Goal: Task Accomplishment & Management: Manage account settings

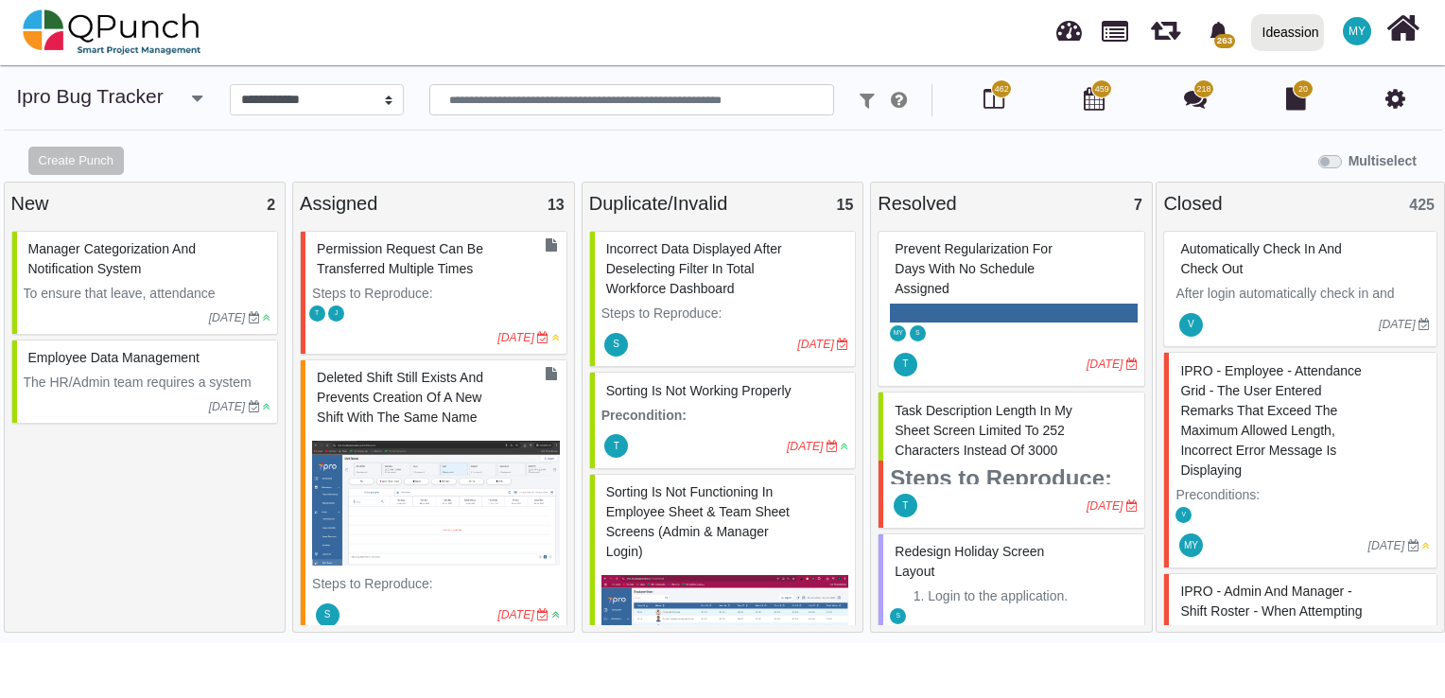
select select "****"
click at [560, 109] on input "text" at bounding box center [631, 100] width 405 height 32
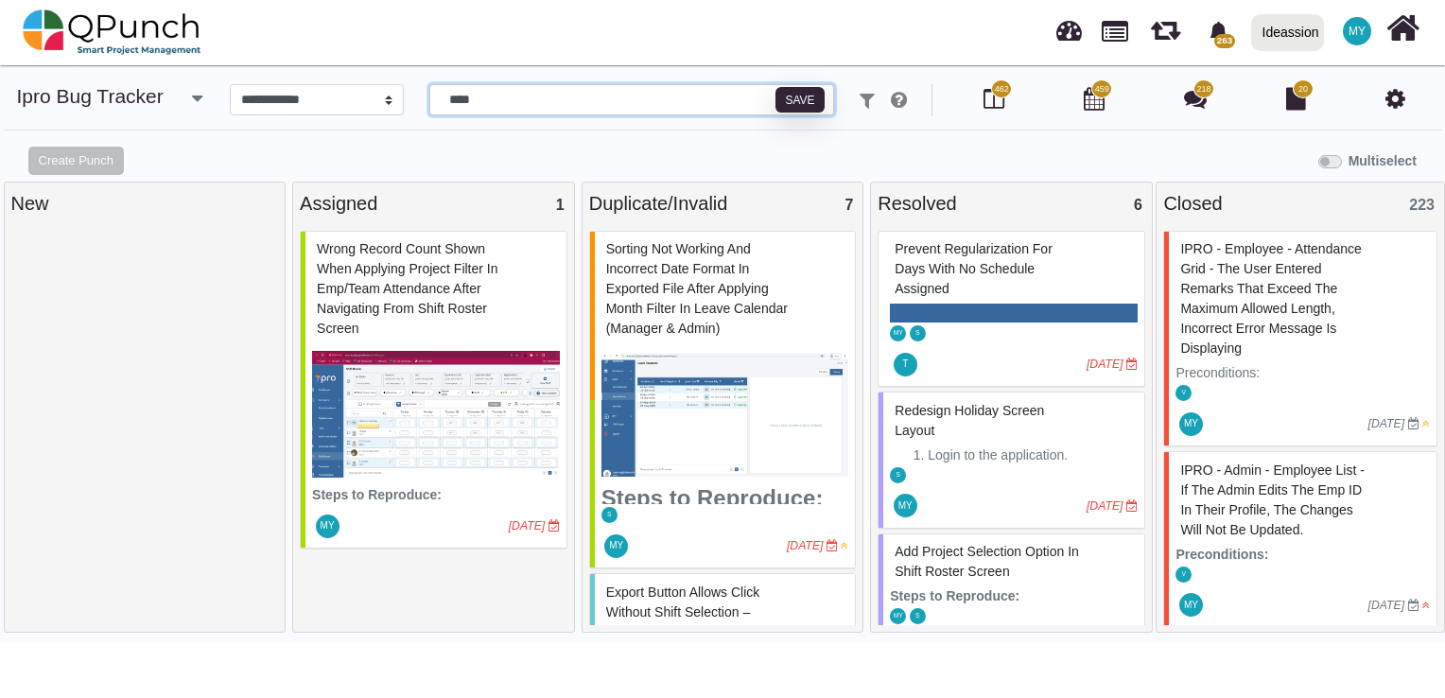
type input "****"
click at [392, 267] on span "Wrong record count shown when applying project filter in Emp/Team Attendance af…" at bounding box center [407, 288] width 181 height 95
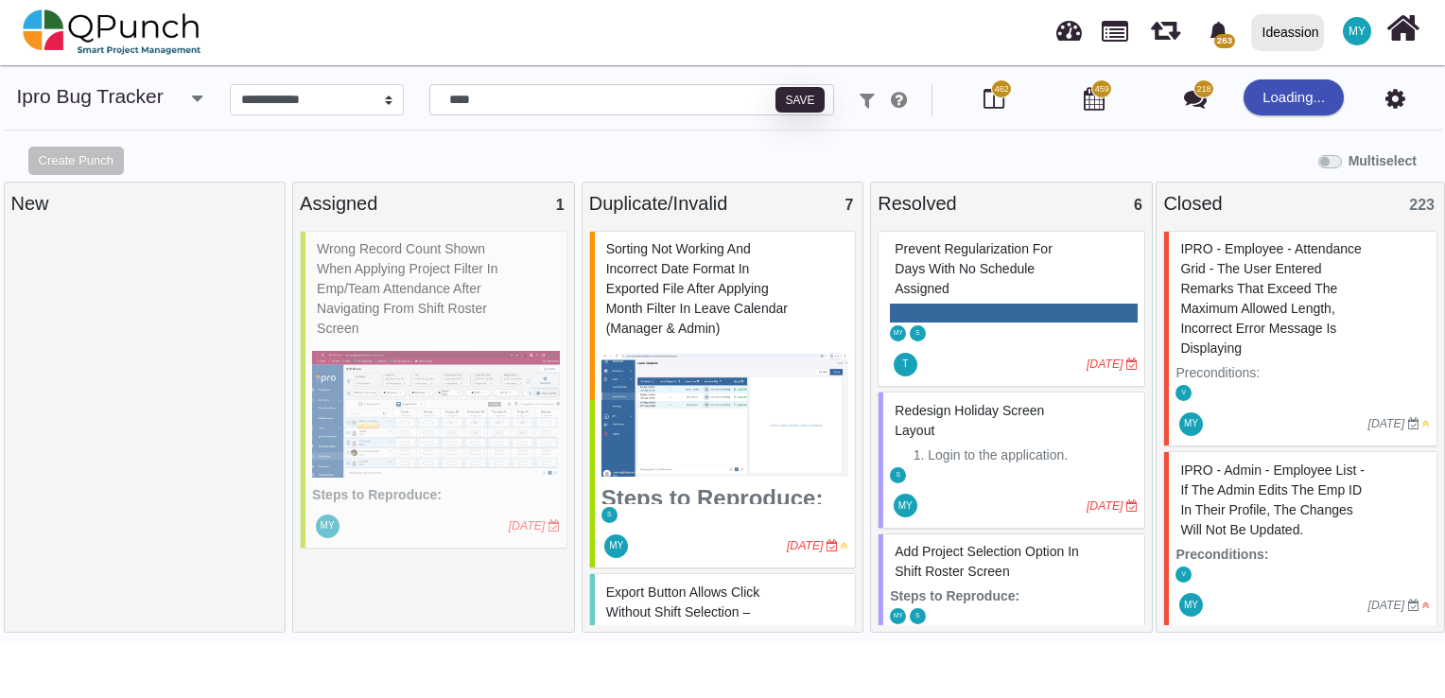
select select "***"
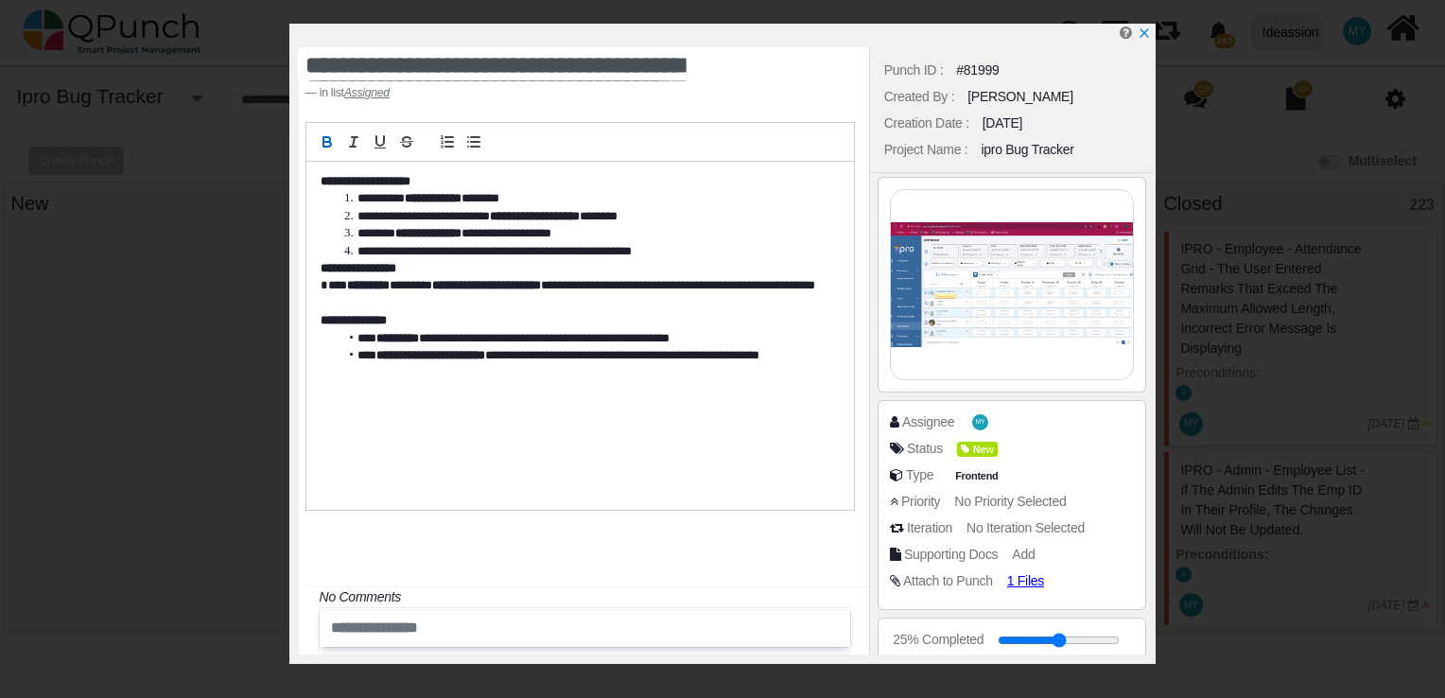
click at [582, 429] on div "**********" at bounding box center [579, 336] width 547 height 348
click at [1059, 101] on div "Created By : [PERSON_NAME]" at bounding box center [1012, 96] width 266 height 26
click at [488, 615] on div at bounding box center [585, 627] width 531 height 39
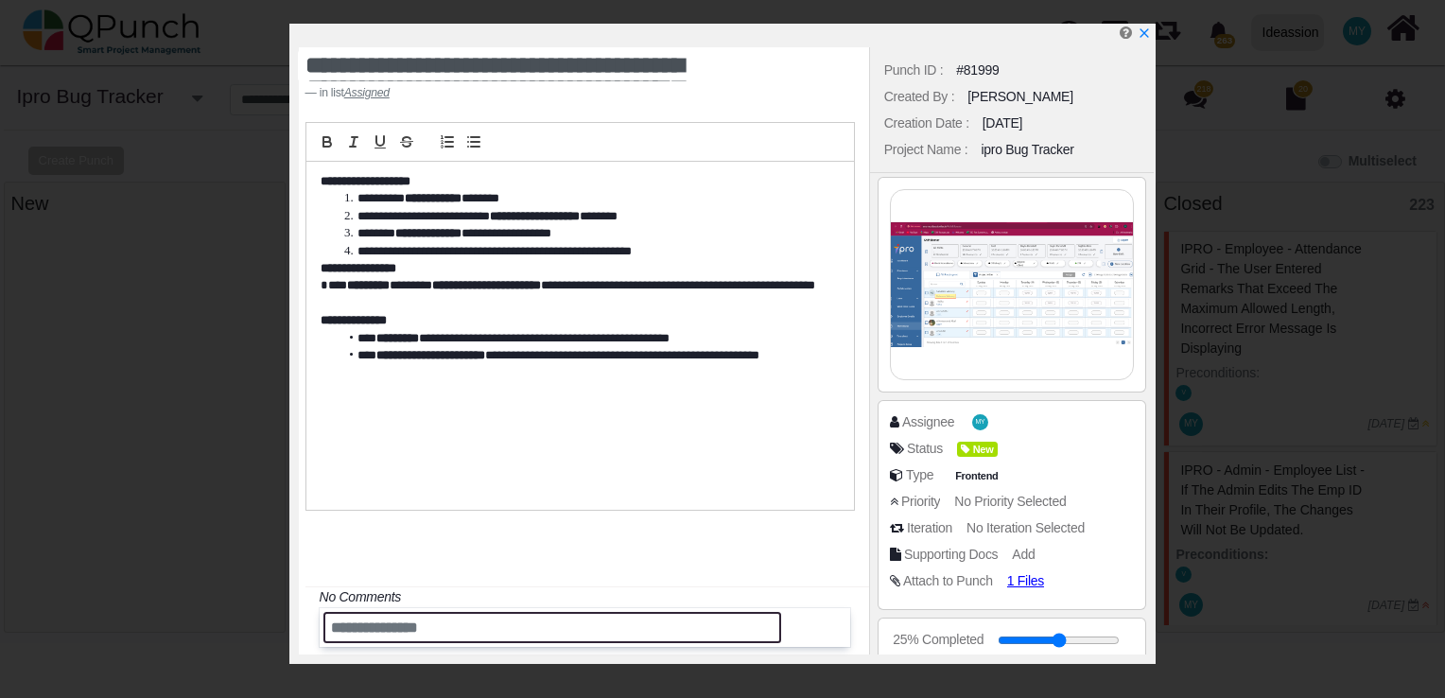
click at [488, 624] on input "text" at bounding box center [552, 627] width 458 height 31
type input "*"
type input "**********"
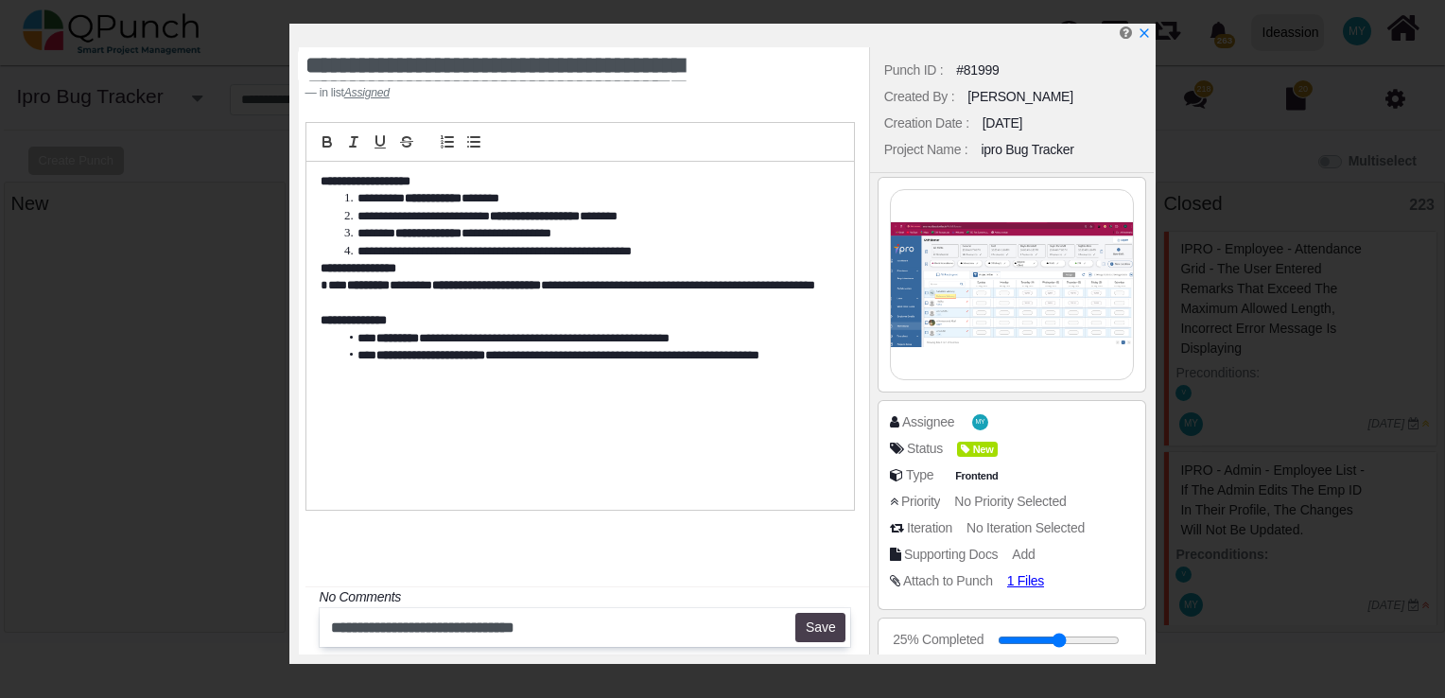
click at [798, 632] on button "Save" at bounding box center [820, 628] width 50 height 30
click at [978, 452] on span "New" at bounding box center [980, 450] width 41 height 16
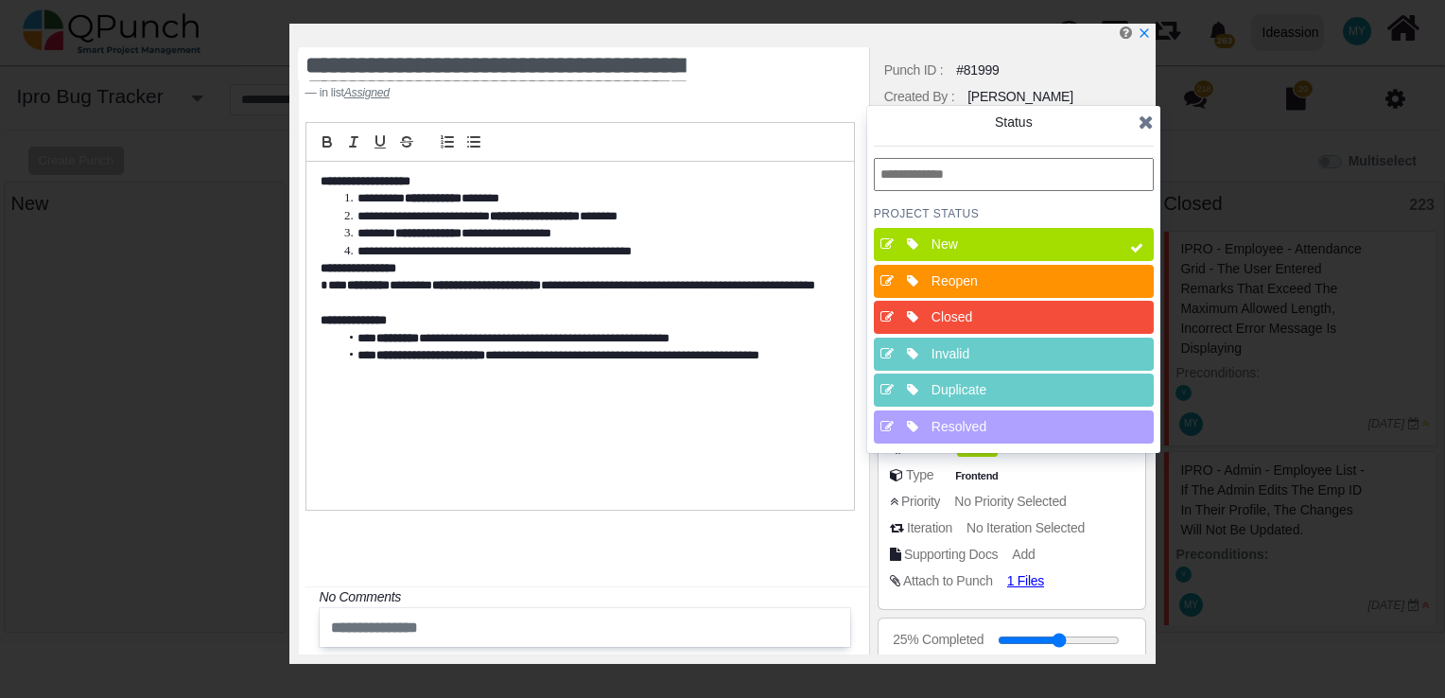
click at [980, 391] on div "Duplicate" at bounding box center [1019, 390] width 176 height 20
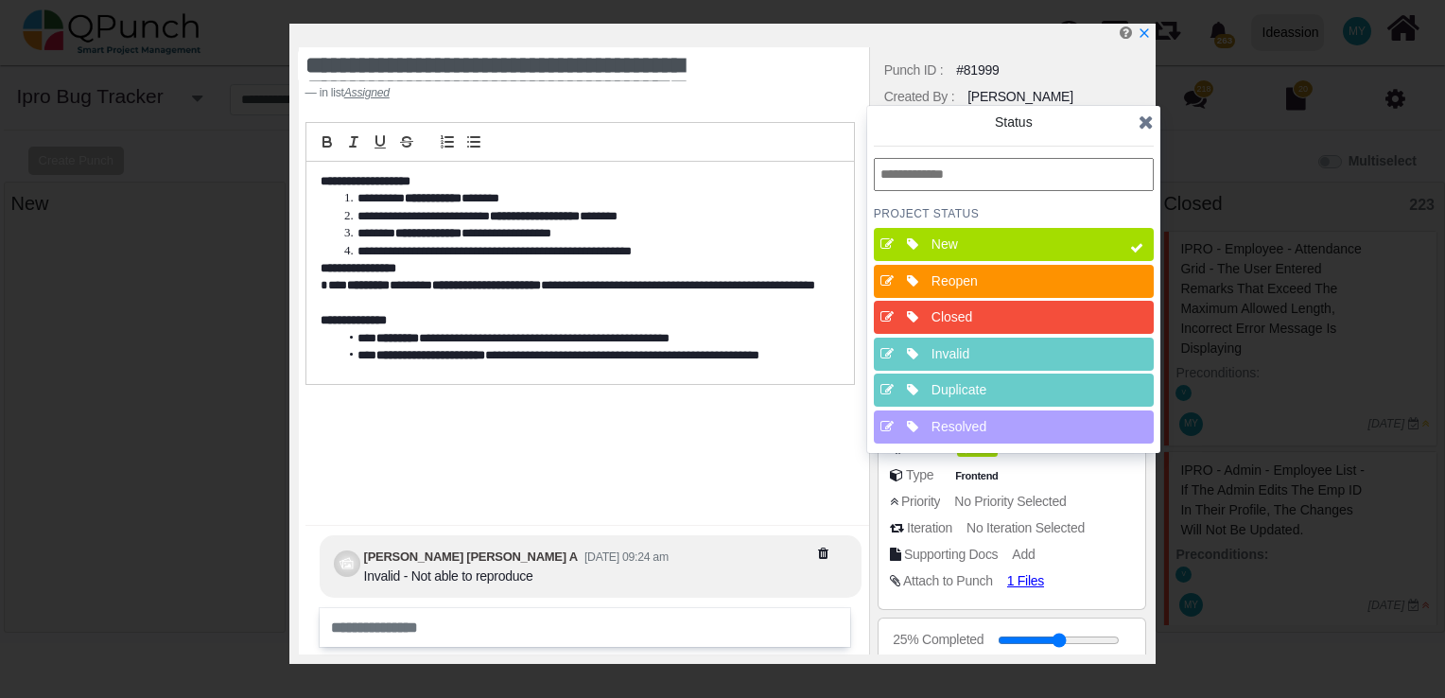
drag, startPoint x: 980, startPoint y: 391, endPoint x: 1031, endPoint y: 415, distance: 56.3
click at [1031, 423] on div "Resolved" at bounding box center [1019, 427] width 176 height 20
click at [1079, 231] on div "New" at bounding box center [1019, 244] width 189 height 33
click at [1140, 131] on icon at bounding box center [1145, 122] width 15 height 19
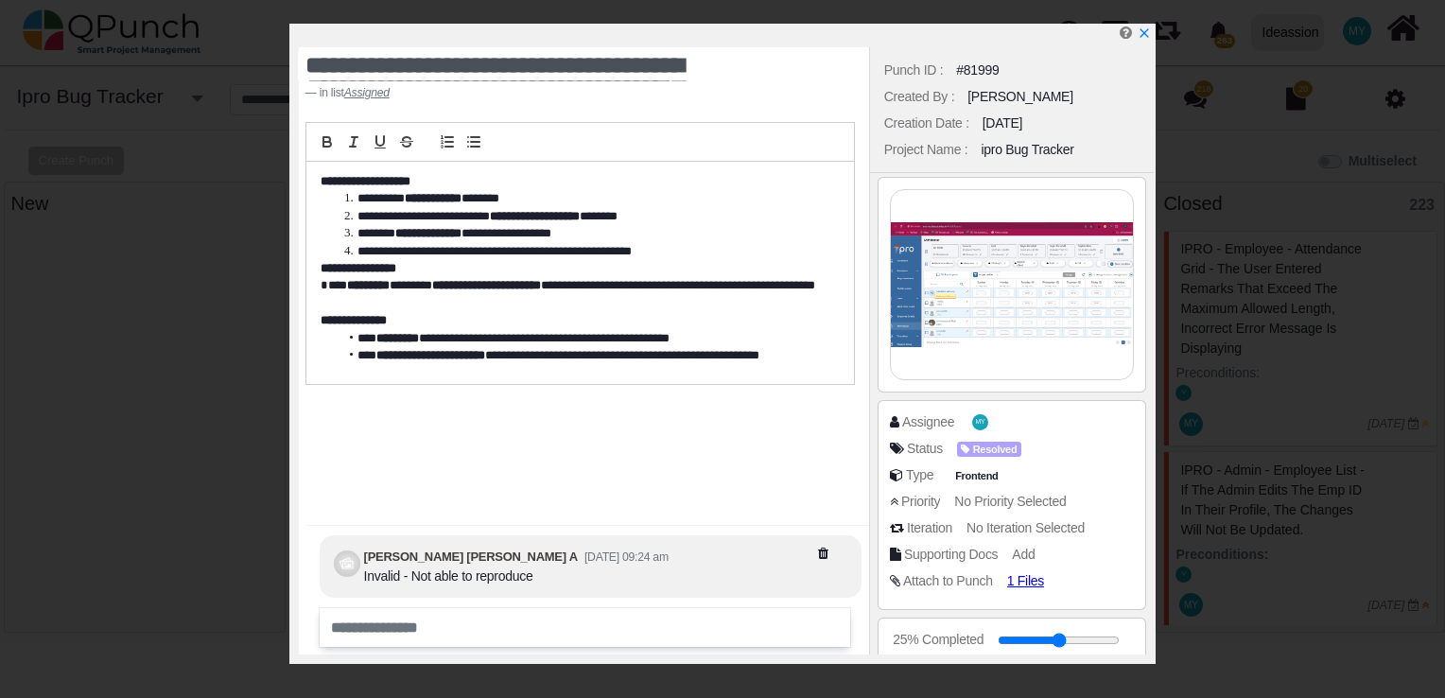
click at [1078, 434] on div "Assignee MY" at bounding box center [1012, 425] width 245 height 26
click at [979, 423] on span "MY" at bounding box center [983, 422] width 9 height 7
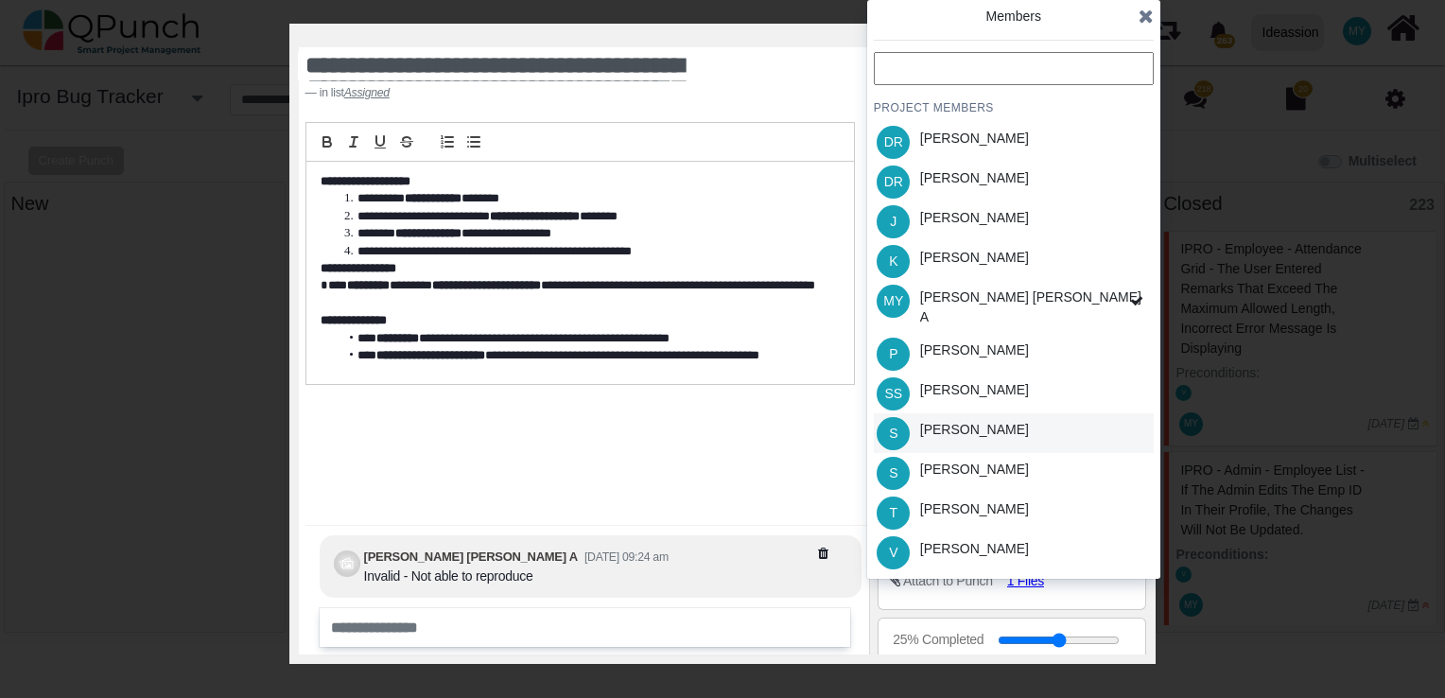
click at [998, 437] on div "S [PERSON_NAME]" at bounding box center [1014, 433] width 280 height 40
click at [1148, 17] on icon at bounding box center [1145, 16] width 15 height 19
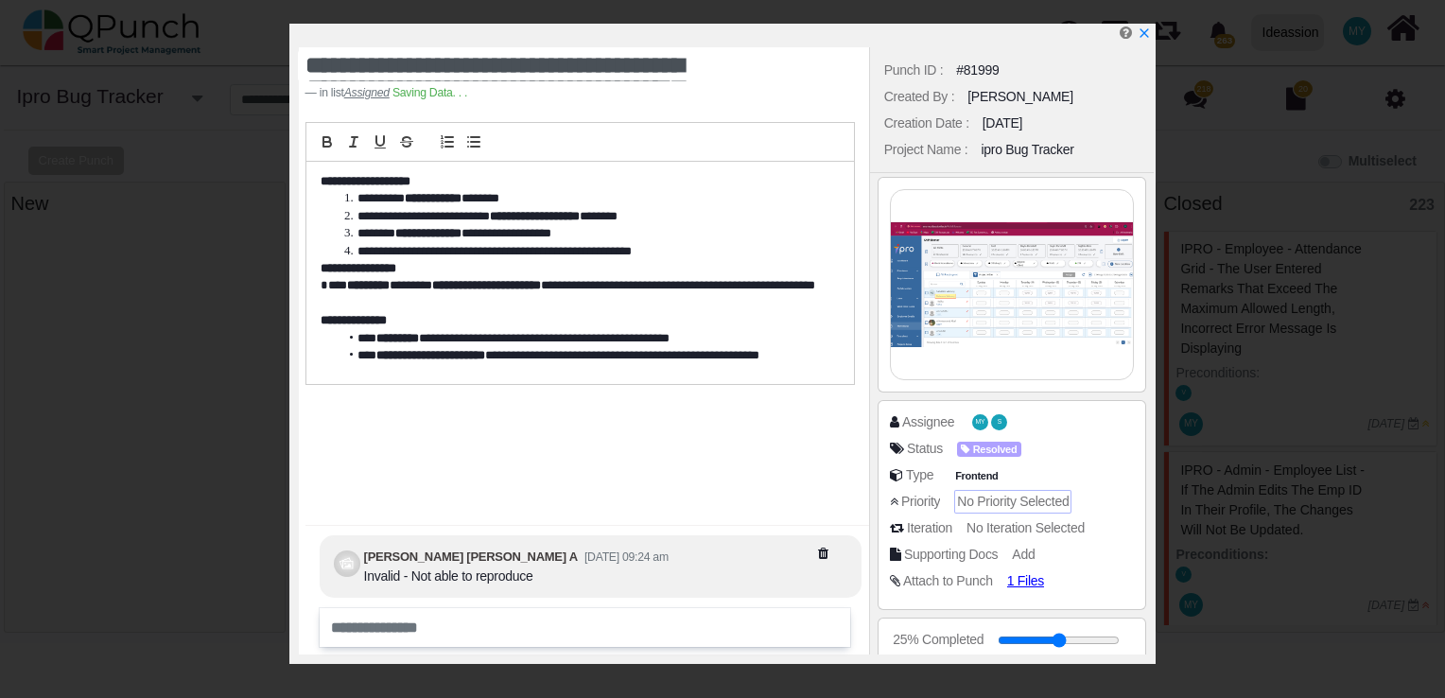
scroll to position [561, 0]
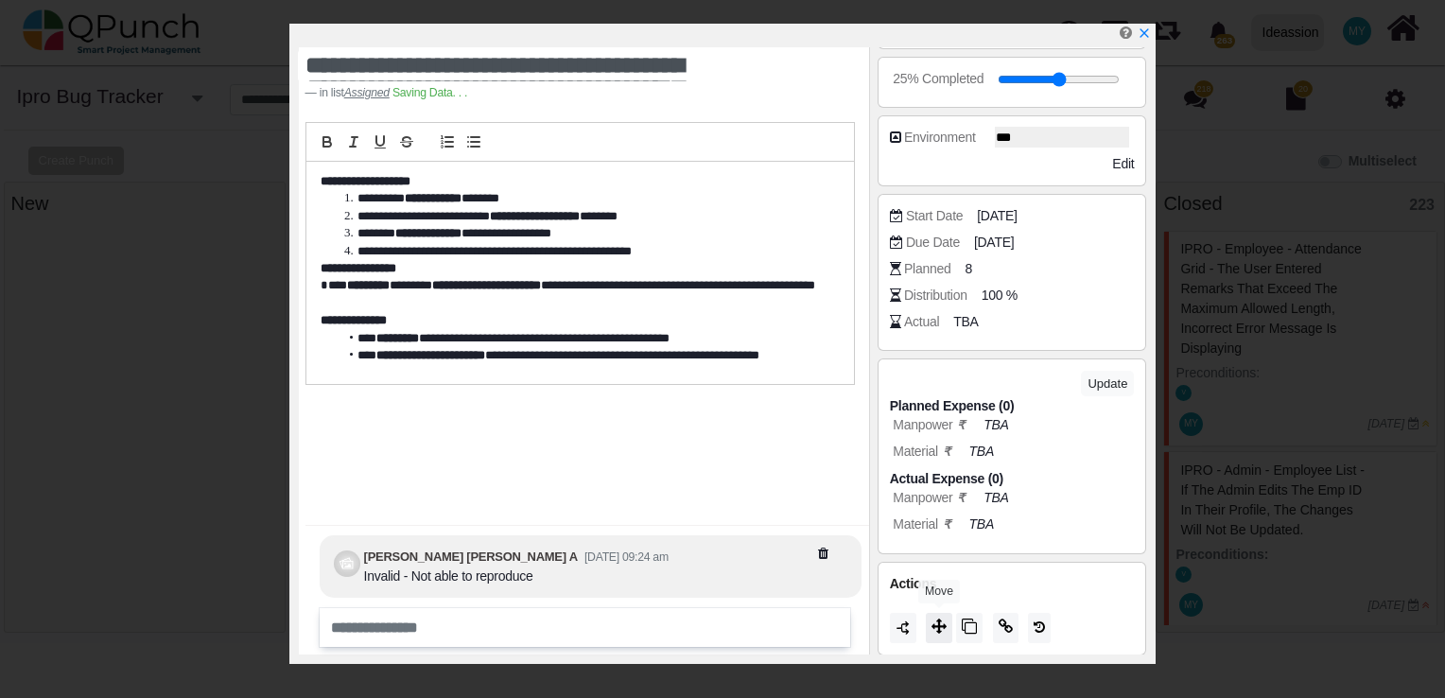
click at [944, 633] on button at bounding box center [939, 628] width 26 height 30
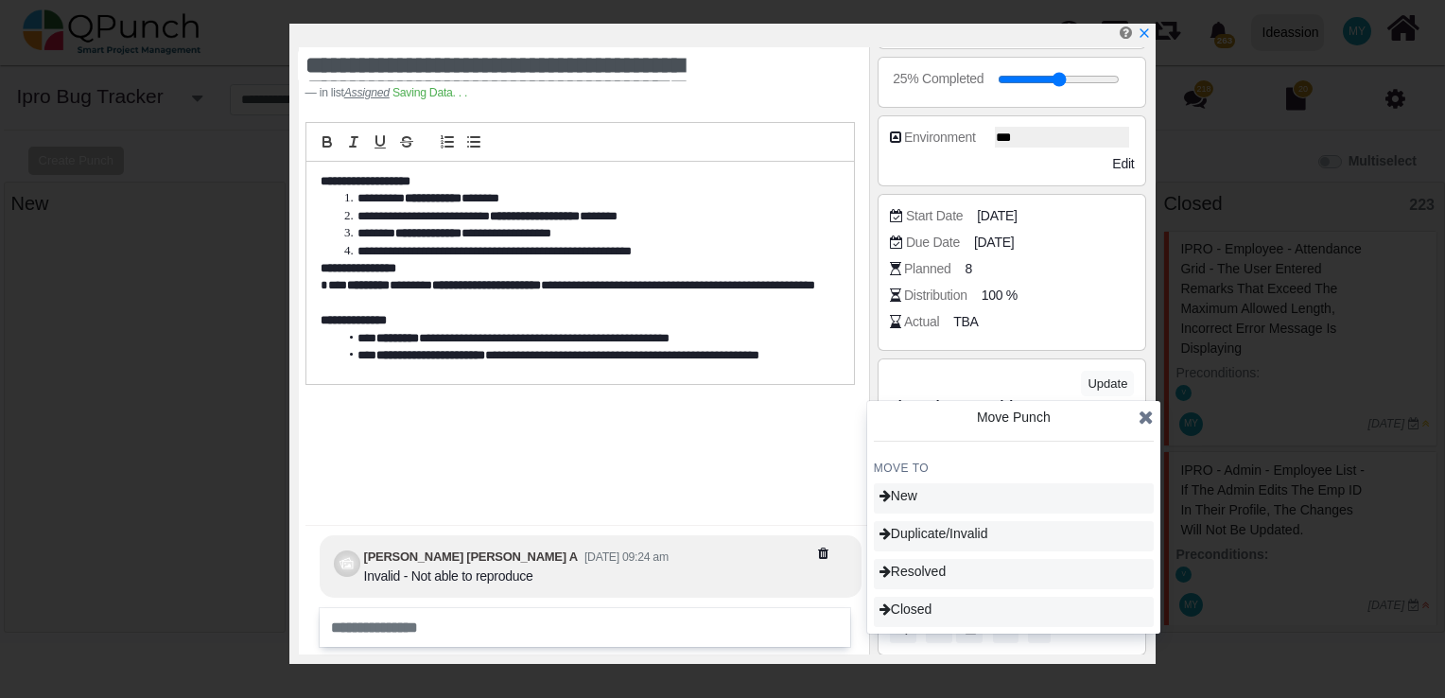
drag, startPoint x: 1159, startPoint y: 423, endPoint x: 1147, endPoint y: 422, distance: 12.3
click at [1147, 422] on div "Move Punch MOVE TO New Duplicate/Invalid Resolved Closed" at bounding box center [1013, 517] width 293 height 233
click at [1147, 422] on icon at bounding box center [1145, 416] width 15 height 19
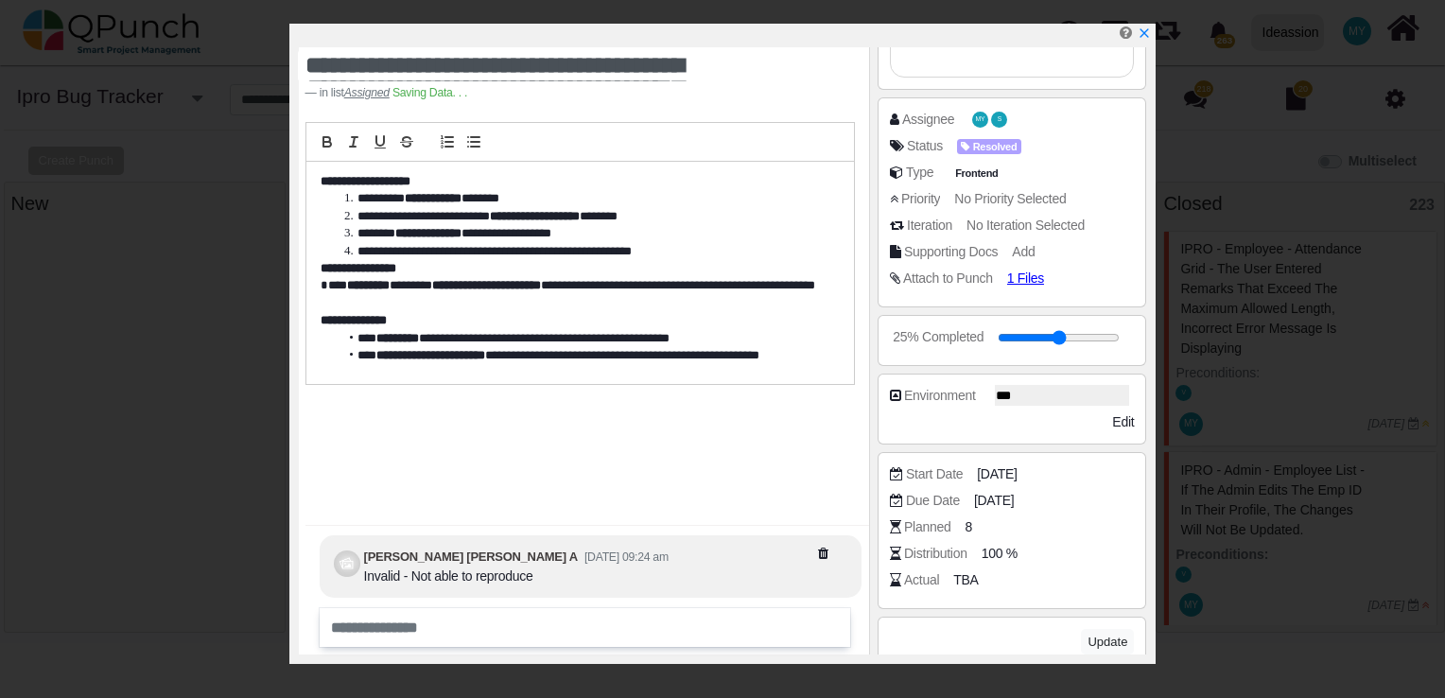
scroll to position [234, 0]
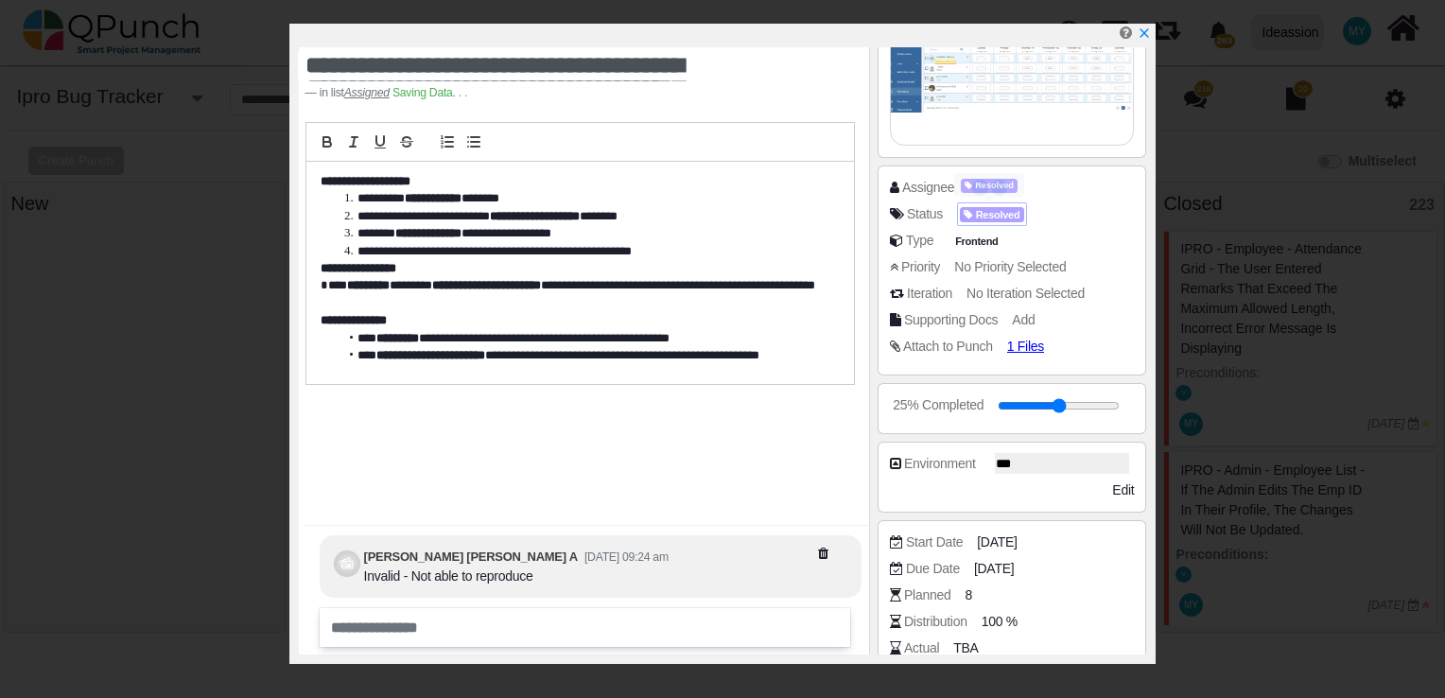
click at [991, 209] on span "Resolved" at bounding box center [992, 215] width 64 height 16
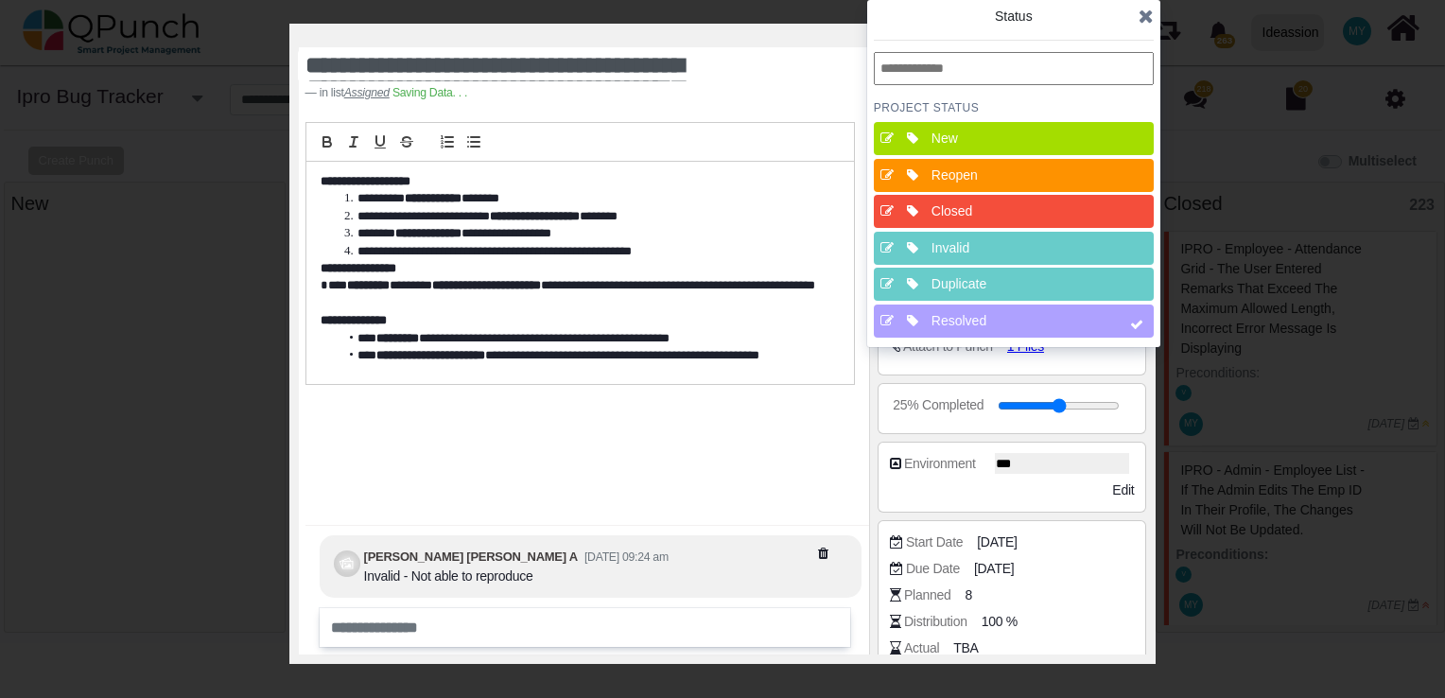
click at [968, 270] on div "Duplicate" at bounding box center [1019, 284] width 189 height 33
click at [972, 244] on div "Invalid" at bounding box center [1019, 248] width 176 height 20
click at [979, 281] on div "Duplicate" at bounding box center [1019, 284] width 176 height 20
click at [983, 304] on div "Resolved" at bounding box center [1019, 320] width 189 height 33
click at [1149, 23] on icon at bounding box center [1145, 16] width 15 height 19
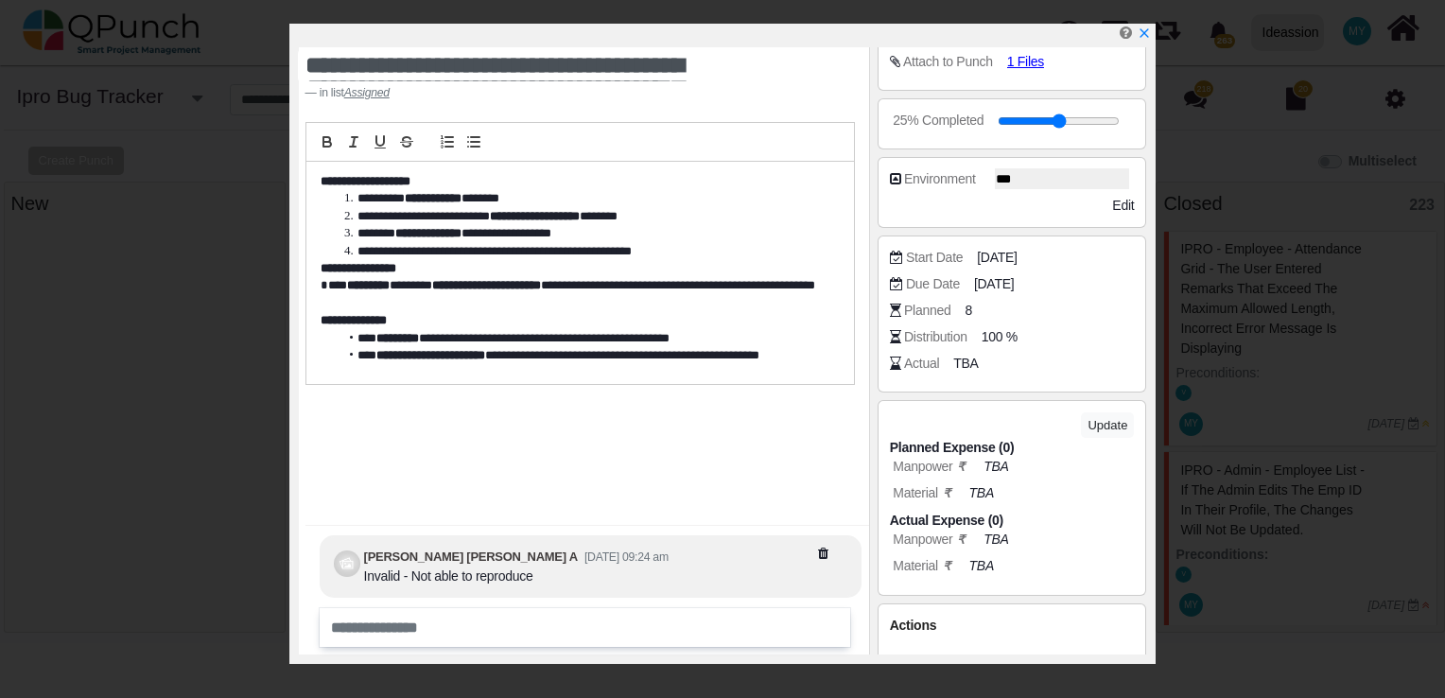
scroll to position [561, 0]
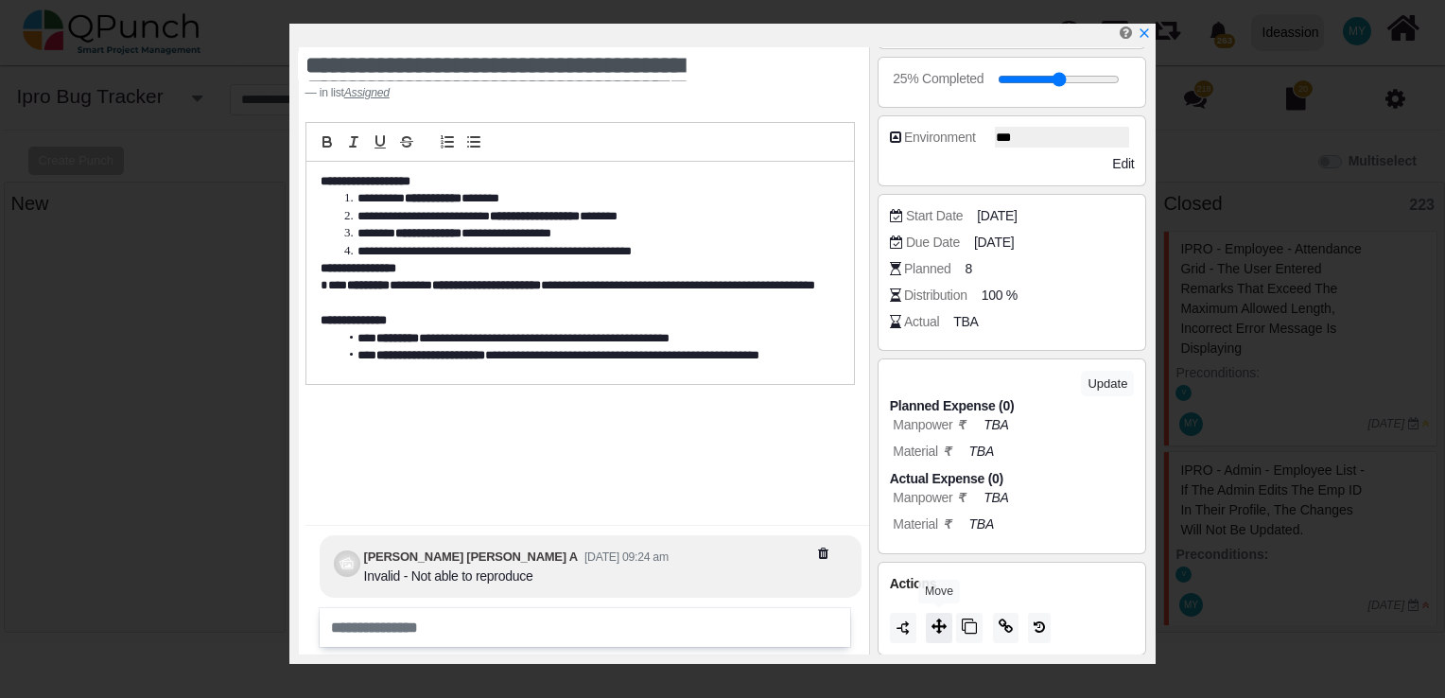
click at [945, 618] on icon at bounding box center [938, 625] width 15 height 15
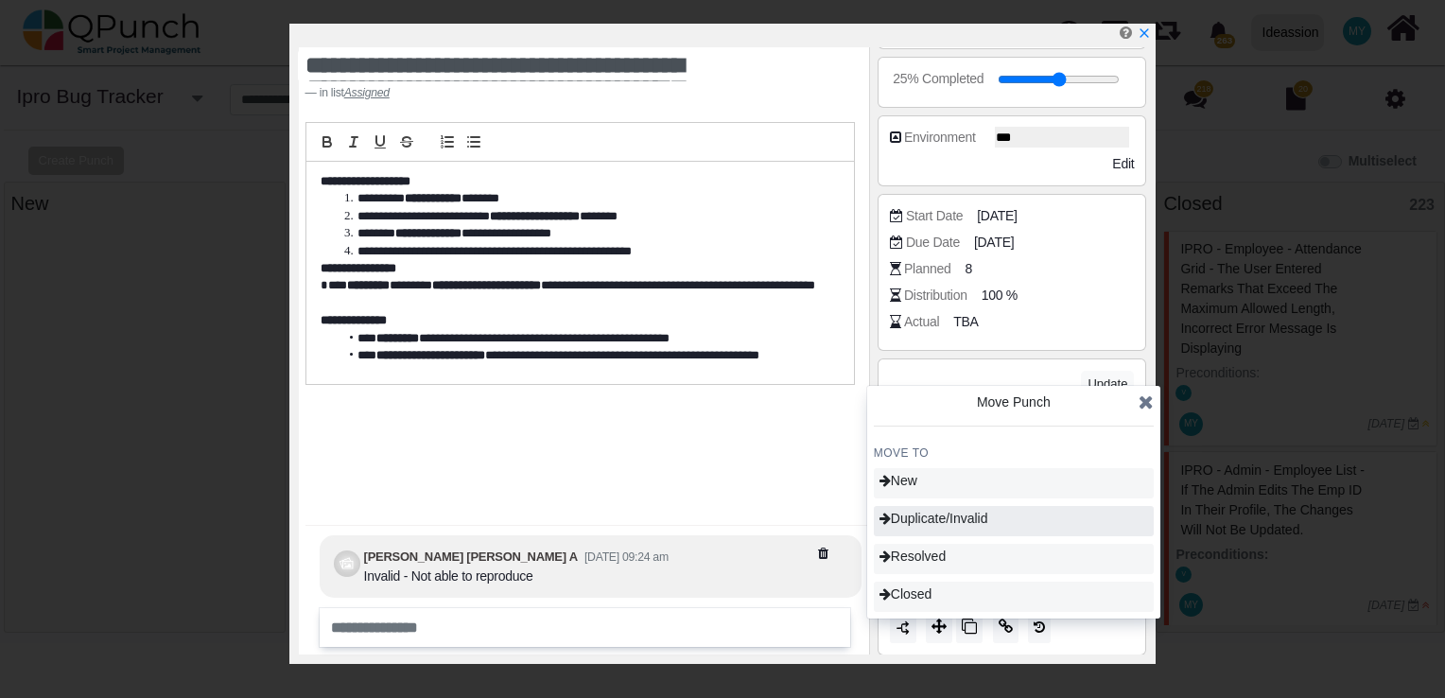
click at [944, 531] on div "Duplicate/Invalid" at bounding box center [1014, 521] width 280 height 30
type input "**"
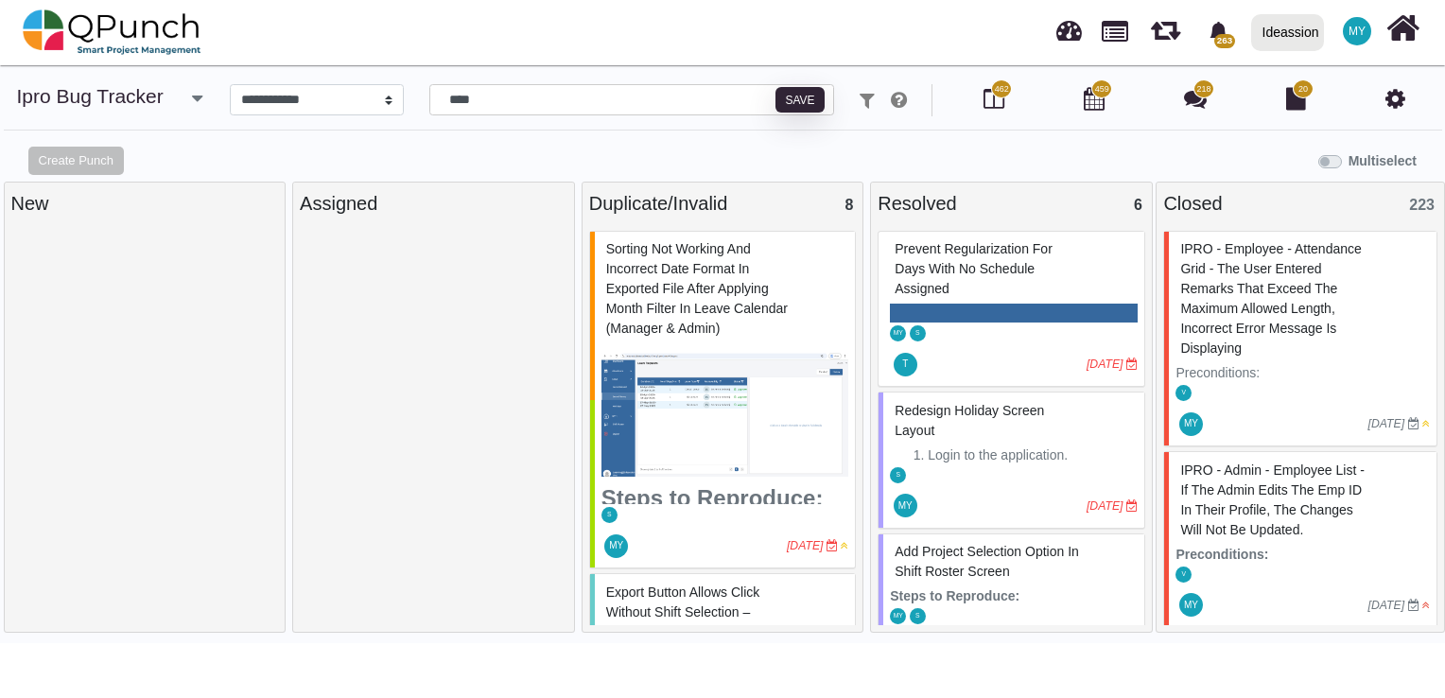
click at [476, 158] on div "Multiselect" at bounding box center [902, 159] width 1083 height 31
drag, startPoint x: 511, startPoint y: 95, endPoint x: 377, endPoint y: 88, distance: 133.5
click at [377, 88] on div "**********" at bounding box center [723, 100] width 1412 height 32
click at [420, 280] on div at bounding box center [434, 431] width 268 height 401
click at [972, 208] on div "Resolved 6" at bounding box center [1011, 203] width 268 height 28
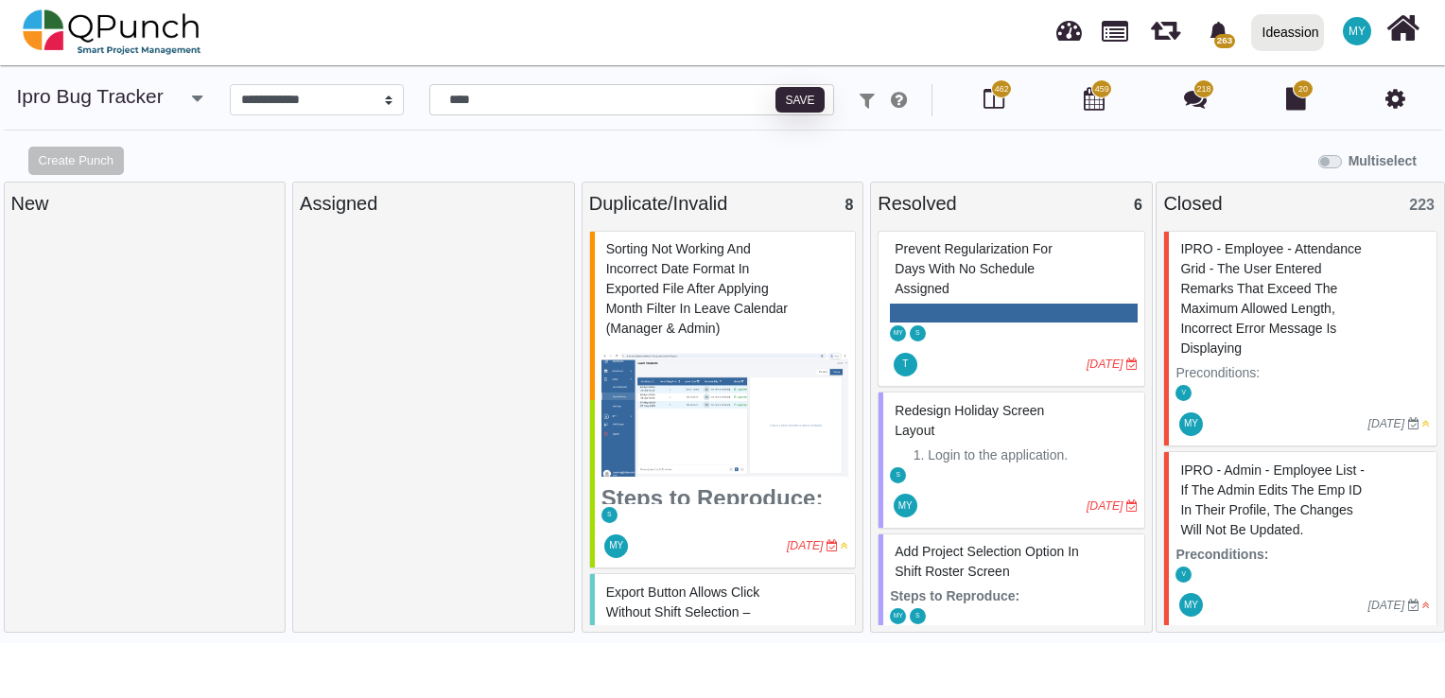
click at [471, 373] on div at bounding box center [434, 431] width 268 height 401
